Goal: Book appointment/travel/reservation

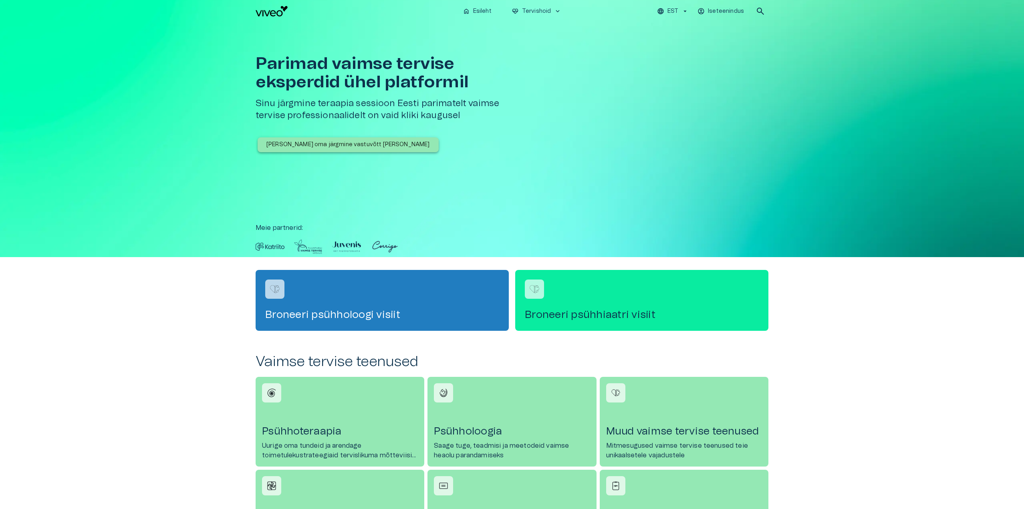
scroll to position [120, 0]
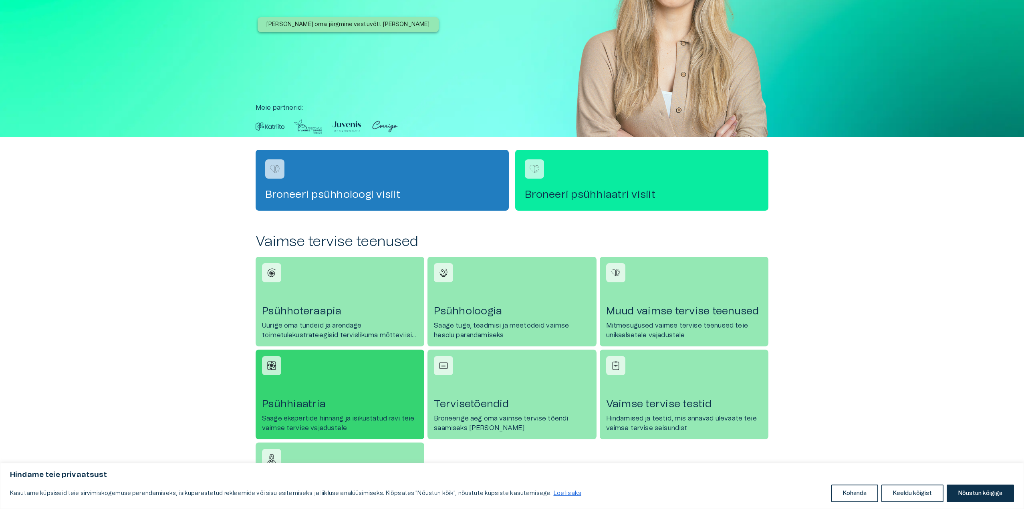
click at [319, 394] on link "Psühhiaatria Saage ekspertide hinnang ja isikustatud [PERSON_NAME] vaimse tervi…" at bounding box center [340, 395] width 169 height 90
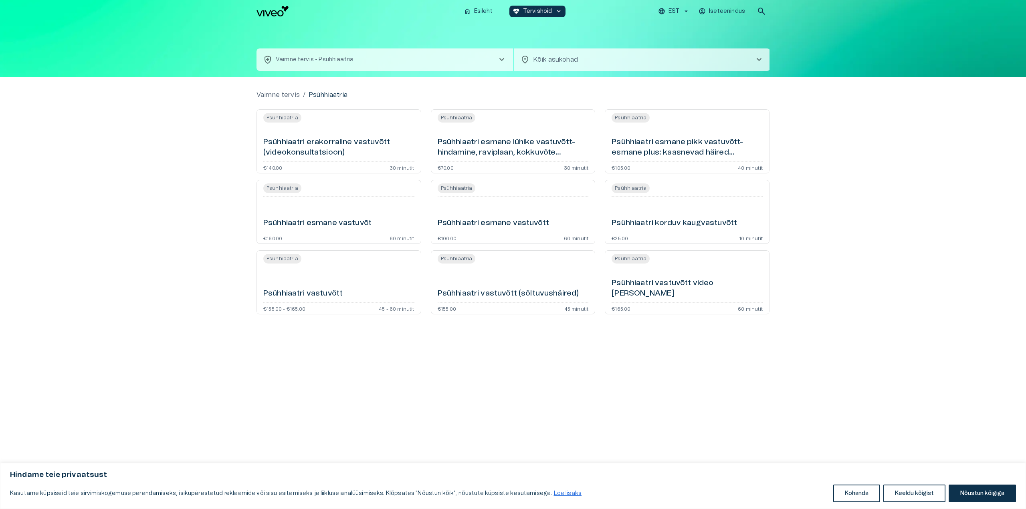
click at [496, 156] on h6 "Psühhiaatri esmane lühike vastuvõtt- hindamine, raviplaan, kokkuvõte (videokons…" at bounding box center [513, 147] width 151 height 21
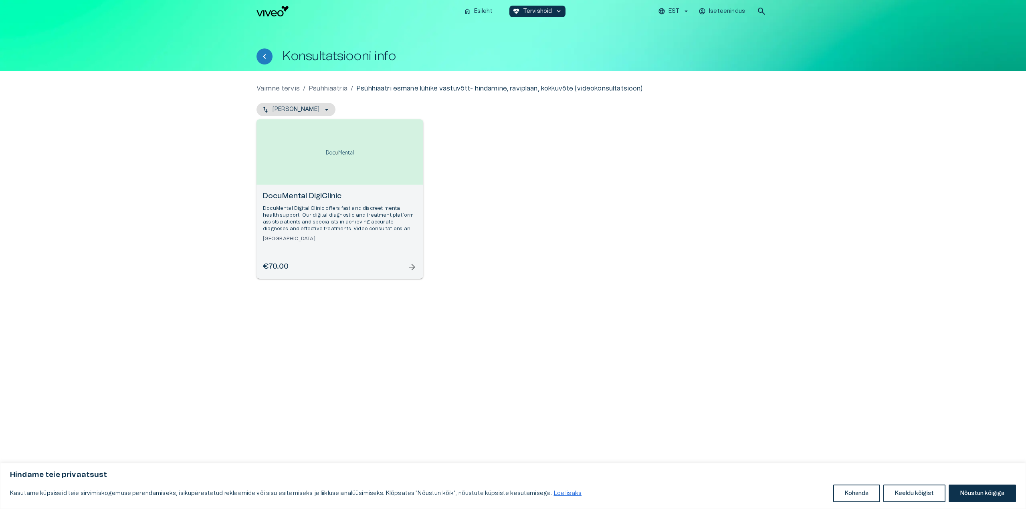
click at [363, 262] on div "€70.00 arrow_forward" at bounding box center [340, 267] width 154 height 11
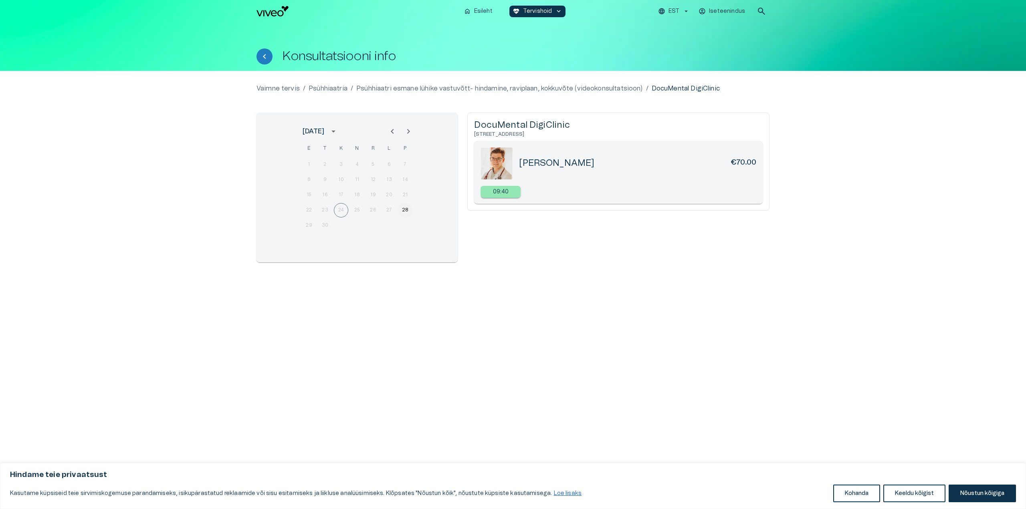
click at [406, 210] on button "28" at bounding box center [405, 210] width 14 height 14
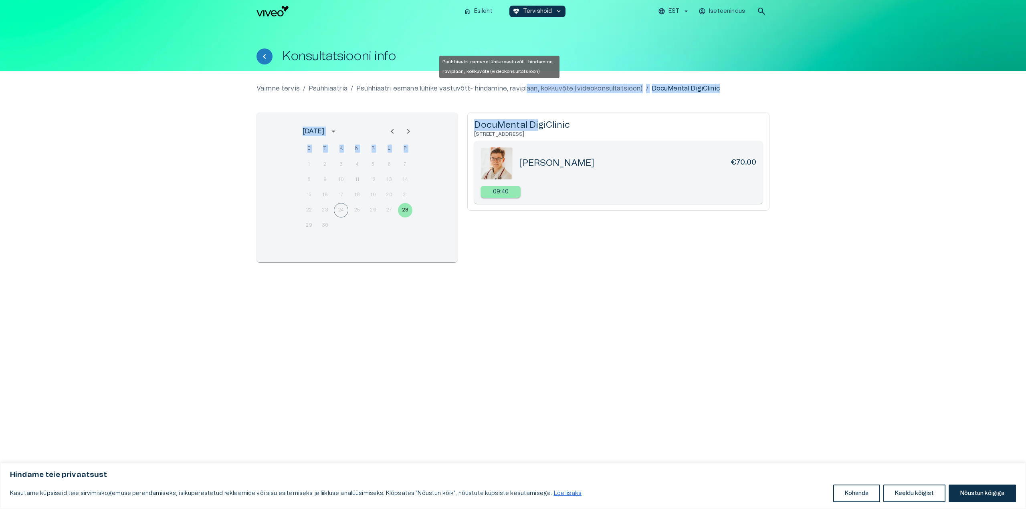
drag, startPoint x: 535, startPoint y: 102, endPoint x: 528, endPoint y: 91, distance: 13.9
click at [528, 91] on div "Vaimne tervis / Psühhiaatria / Psühhiaatri esmane lühike vastuvõtt- hindamine, …" at bounding box center [512, 180] width 513 height 192
click at [533, 97] on div "Vaimne tervis / Psühhiaatria / Psühhiaatri esmane lühike vastuvõtt- hindamine, …" at bounding box center [512, 180] width 513 height 192
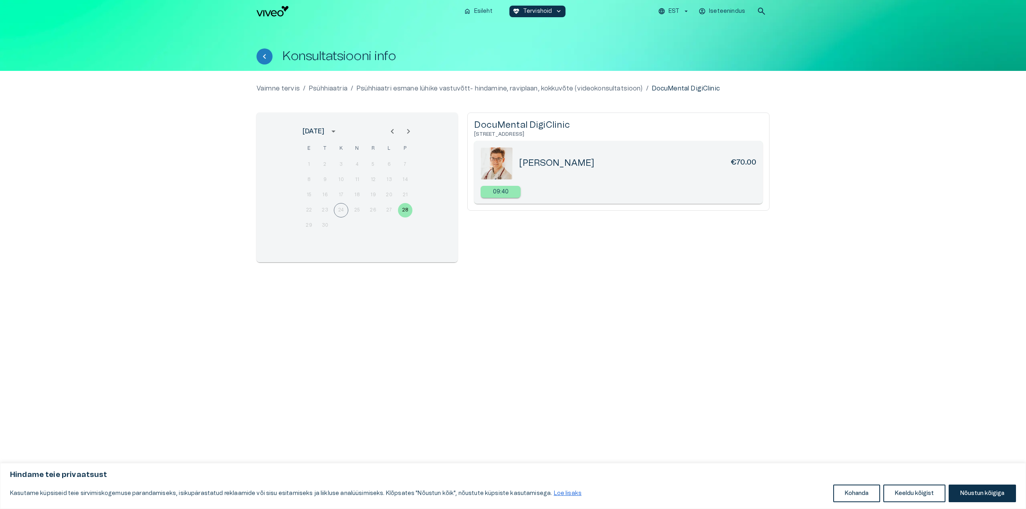
click at [592, 186] on div "[PERSON_NAME] €70.00 09:40" at bounding box center [618, 172] width 289 height 63
click at [987, 490] on button "Nõustun kõigiga" at bounding box center [982, 494] width 67 height 18
